Goal: Information Seeking & Learning: Learn about a topic

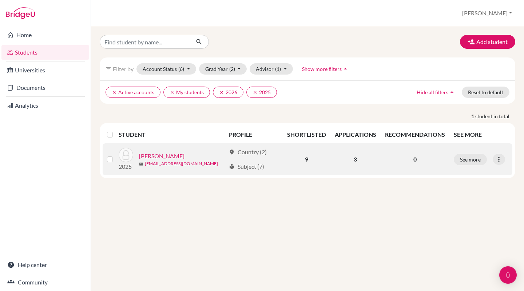
click at [158, 163] on link "[EMAIL_ADDRESS][DOMAIN_NAME]" at bounding box center [181, 164] width 73 height 7
click at [162, 157] on link "[PERSON_NAME]" at bounding box center [162, 156] width 46 height 9
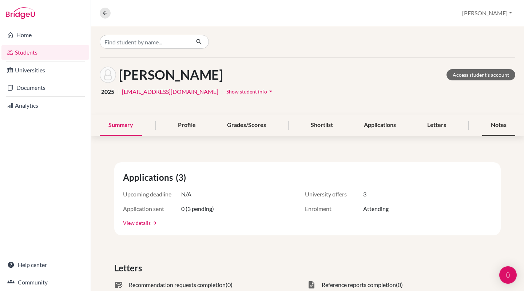
click at [503, 125] on div "Notes" at bounding box center [498, 125] width 33 height 21
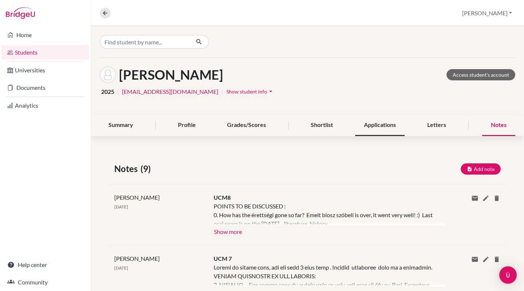
click at [383, 127] on div "Applications" at bounding box center [380, 125] width 50 height 21
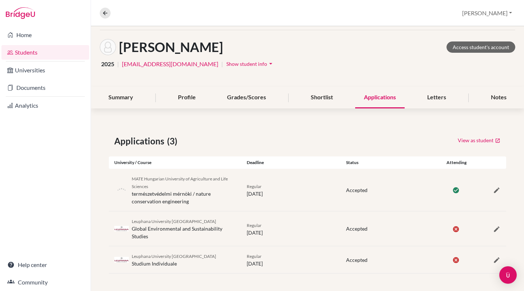
scroll to position [28, 0]
drag, startPoint x: 132, startPoint y: 178, endPoint x: 151, endPoint y: 185, distance: 20.0
click at [151, 185] on div "MATE Hungarian University of Agriculture and Life Sciences természetvédelmi mér…" at bounding box center [184, 190] width 104 height 31
copy span "MATE Hungarian University of Agriculture and Life Sciences"
click at [211, 189] on div "MATE Hungarian University of Agriculture and Life Sciences természetvédelmi mér…" at bounding box center [184, 190] width 104 height 31
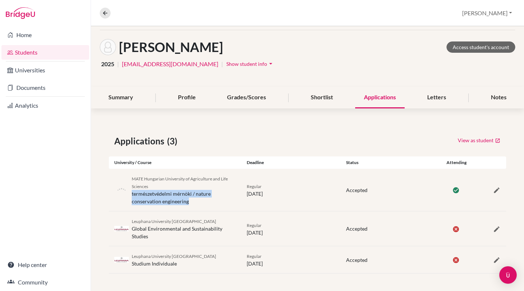
drag, startPoint x: 133, startPoint y: 193, endPoint x: 201, endPoint y: 206, distance: 69.4
click at [201, 206] on div "MATE Hungarian University of Agriculture and Life Sciences természetvédelmi mér…" at bounding box center [308, 190] width 398 height 42
copy div "természetvédelmi mérnöki / nature conservation engineering"
